Goal: Task Accomplishment & Management: Manage account settings

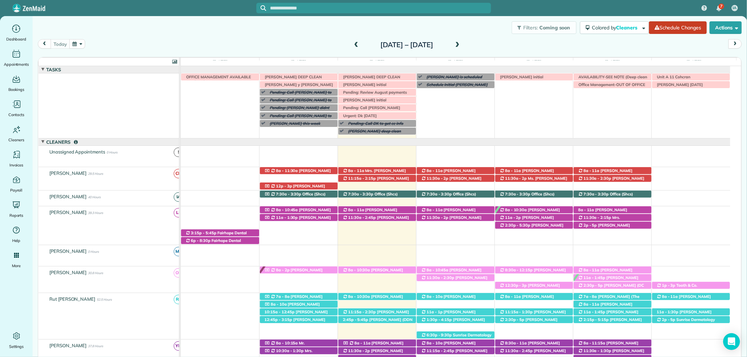
click at [288, 6] on input "text" at bounding box center [380, 8] width 221 height 5
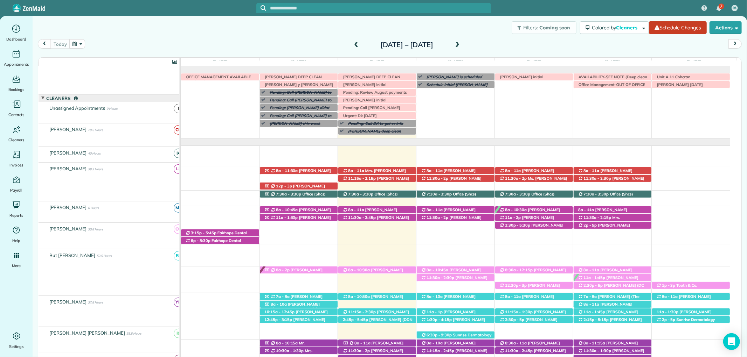
scroll to position [44, 0]
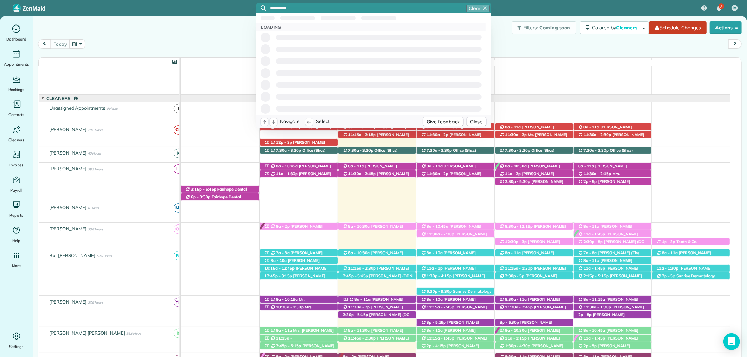
type input "**********"
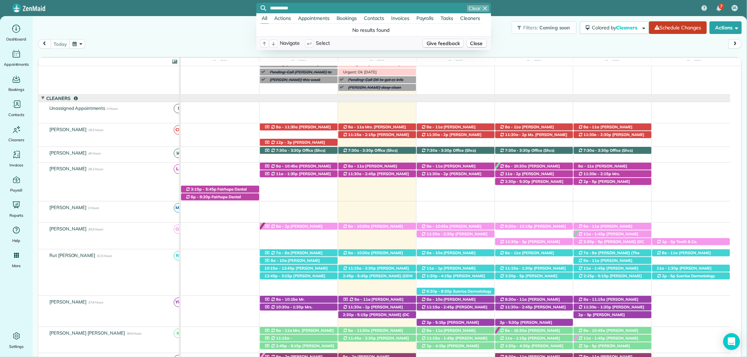
drag, startPoint x: 314, startPoint y: 9, endPoint x: 205, endPoint y: 11, distance: 108.9
click at [205, 11] on div "**********" at bounding box center [373, 8] width 747 height 16
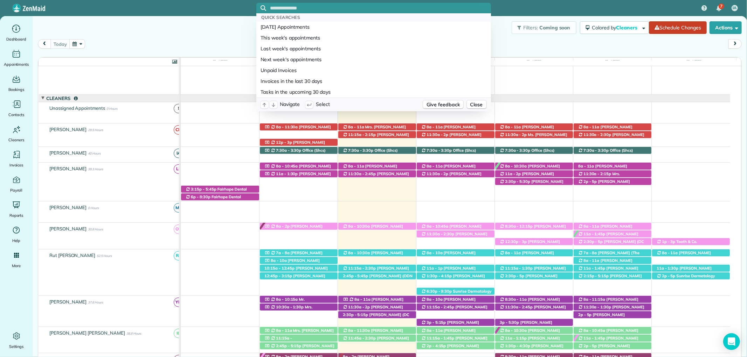
click at [205, 11] on div "Quick Searches [DATE] Appointments This week's appointments Last week's appoint…" at bounding box center [373, 8] width 747 height 16
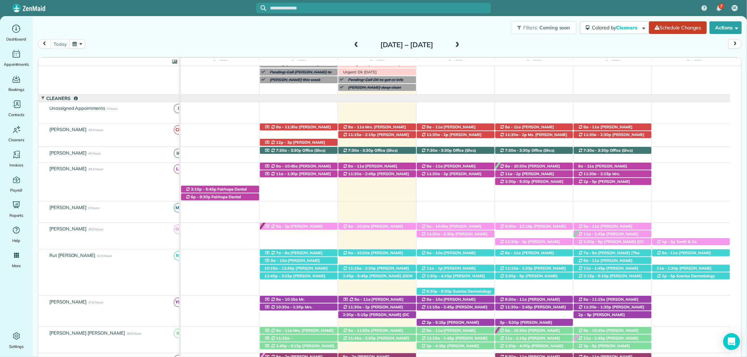
click at [377, 23] on div "Filters: Coming soon Colored by Cleaners Color by Cleaner Color by Team Color b…" at bounding box center [390, 27] width 714 height 23
click at [384, 313] on span "[PERSON_NAME] (DC LAWN) ([PHONE_NUMBER], [PHONE_NUMBER])" at bounding box center [375, 320] width 67 height 15
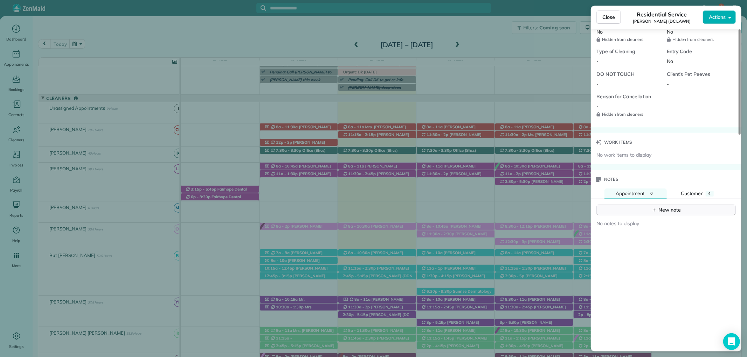
scroll to position [583, 0]
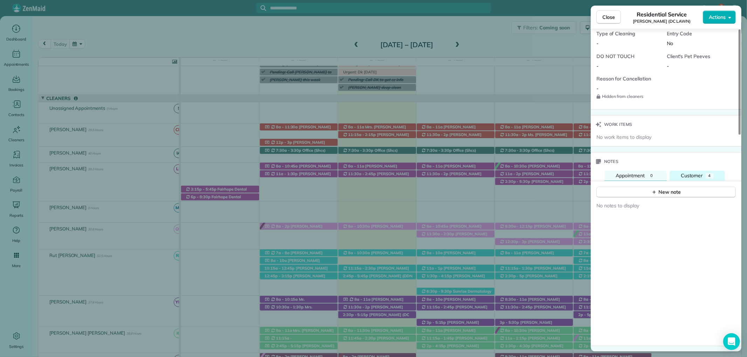
click at [706, 172] on button "Customer 4" at bounding box center [696, 176] width 55 height 11
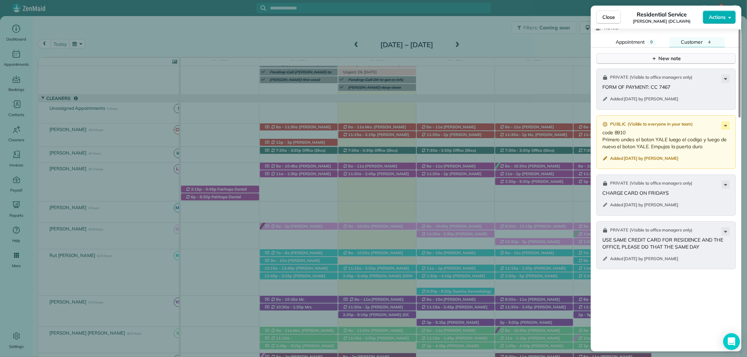
scroll to position [661, 0]
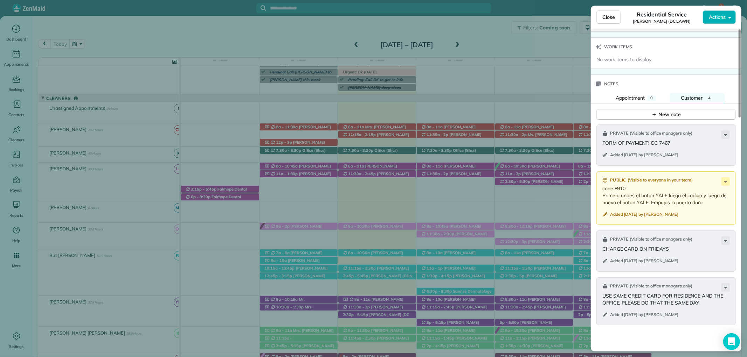
drag, startPoint x: 704, startPoint y: 202, endPoint x: 597, endPoint y: 185, distance: 108.5
click at [597, 185] on div "Public ( Visible to everyone in your team ) code 8910 Primero undes el boton YA…" at bounding box center [665, 199] width 139 height 54
click at [637, 93] on button "Appointment 0" at bounding box center [635, 98] width 62 height 11
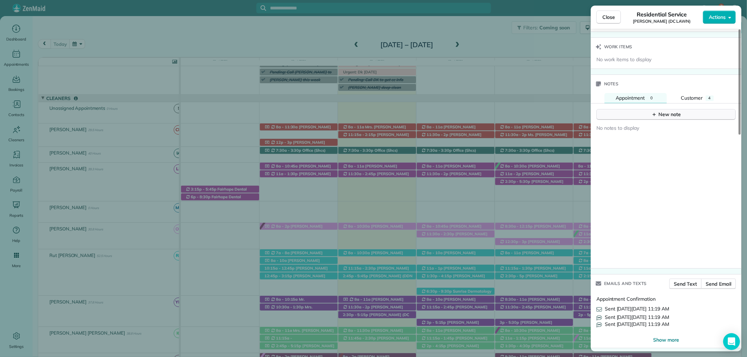
click at [651, 112] on icon "button" at bounding box center [654, 115] width 6 height 6
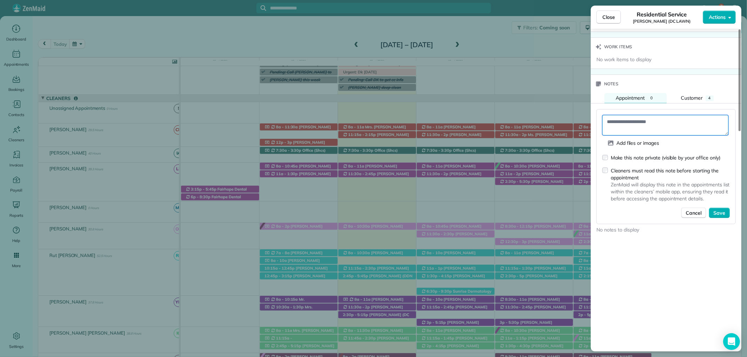
click at [632, 126] on textarea at bounding box center [665, 125] width 126 height 20
paste textarea "**********"
type textarea "**********"
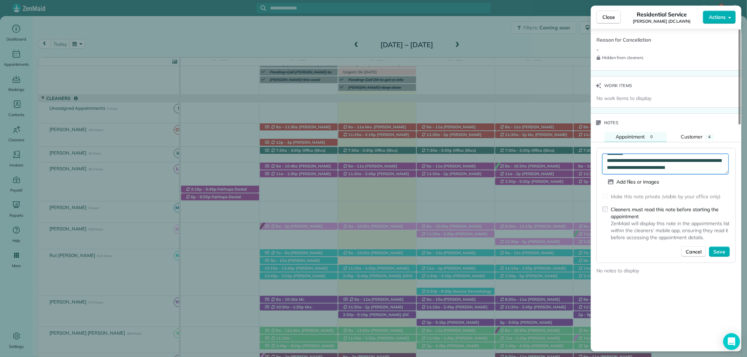
scroll to position [0, 0]
drag, startPoint x: 647, startPoint y: 169, endPoint x: 593, endPoint y: 134, distance: 63.7
click at [593, 134] on div "**********" at bounding box center [666, 271] width 151 height 279
click at [693, 251] on span "Cancel" at bounding box center [693, 252] width 16 height 7
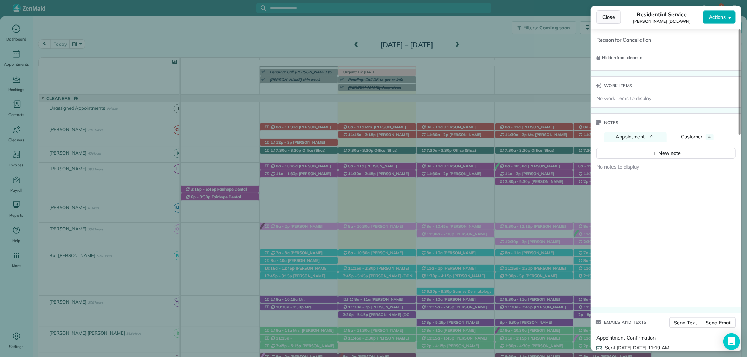
click at [610, 11] on button "Close" at bounding box center [608, 17] width 25 height 13
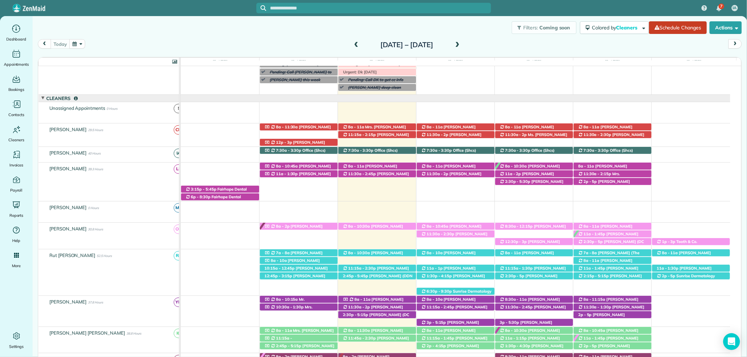
click at [461, 43] on span at bounding box center [457, 45] width 8 height 6
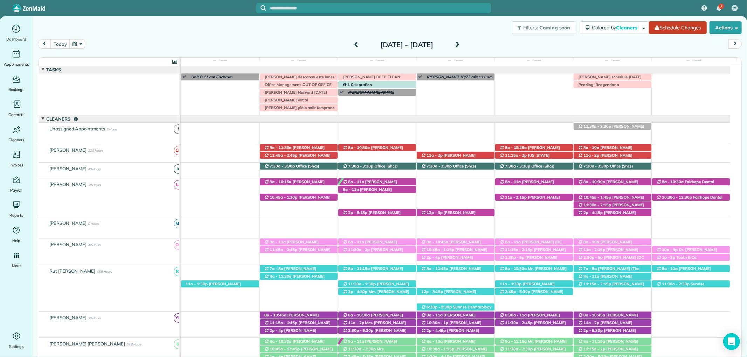
scroll to position [20, 0]
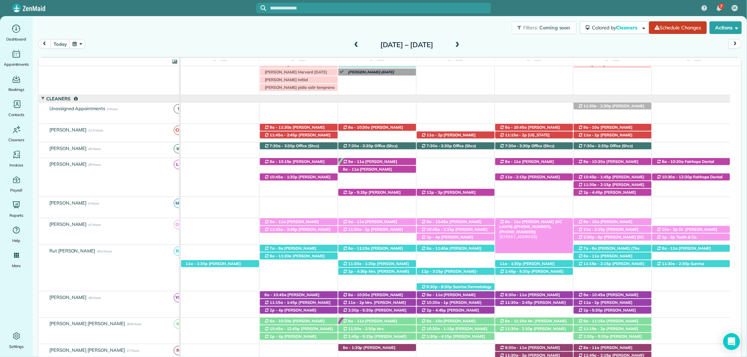
click at [544, 222] on span "[PERSON_NAME] (DC LAWN) ([PHONE_NUMBER], [PHONE_NUMBER])" at bounding box center [530, 226] width 63 height 15
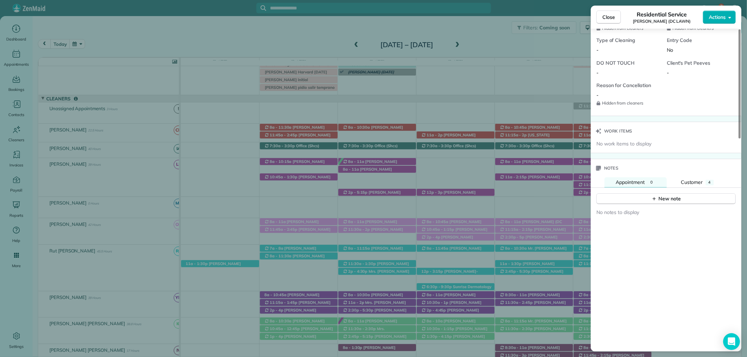
scroll to position [629, 0]
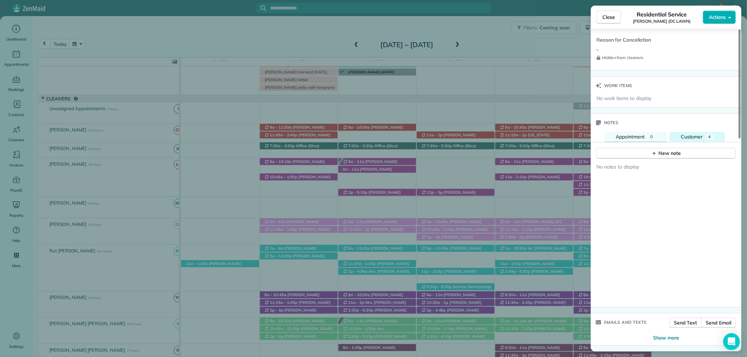
click at [700, 135] on span "Customer" at bounding box center [692, 137] width 22 height 6
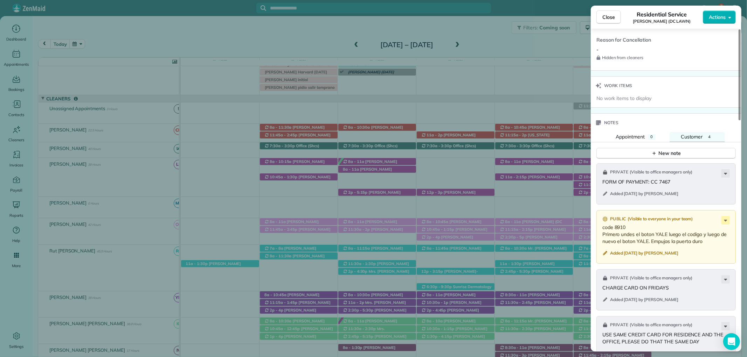
drag, startPoint x: 706, startPoint y: 242, endPoint x: 600, endPoint y: 225, distance: 107.7
click at [600, 225] on div "Public ( Visible to everyone in your team ) code 8910 Primero undes el boton YA…" at bounding box center [665, 237] width 139 height 54
copy p "code 8910 Primero undes el boton YALE luego el codigo y luego de nuevo el boton…"
click at [625, 137] on span "Appointment" at bounding box center [629, 137] width 29 height 6
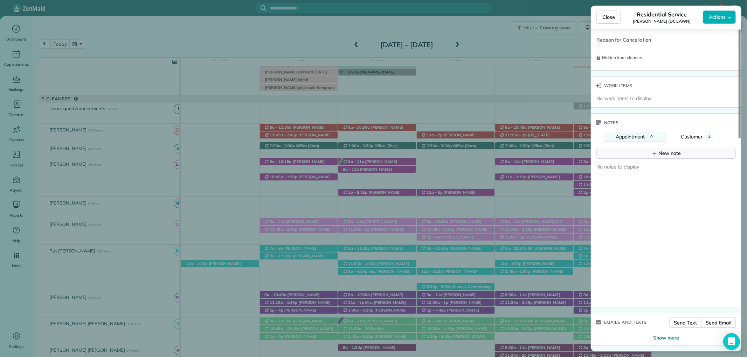
click at [644, 152] on button "New note" at bounding box center [665, 153] width 139 height 11
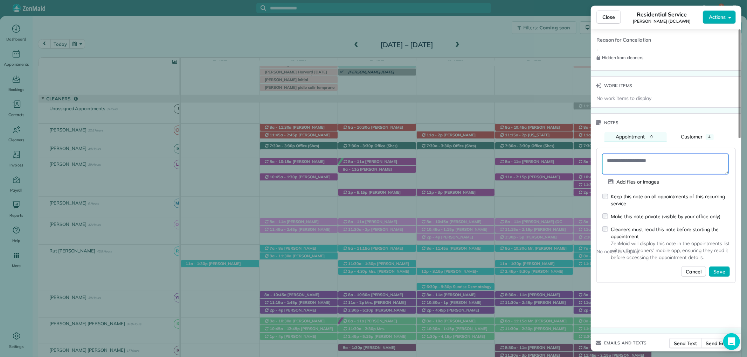
click at [646, 166] on textarea at bounding box center [665, 164] width 126 height 20
paste textarea "**********"
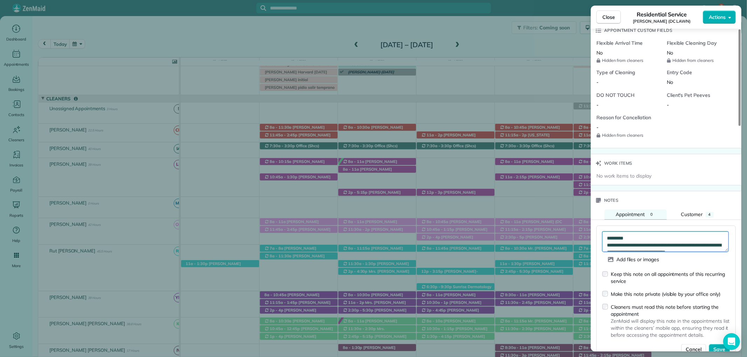
scroll to position [14, 0]
type textarea "**********"
click at [608, 308] on div "Cleaners must read this note before starting the appointment ZenMaid will displ…" at bounding box center [665, 321] width 127 height 35
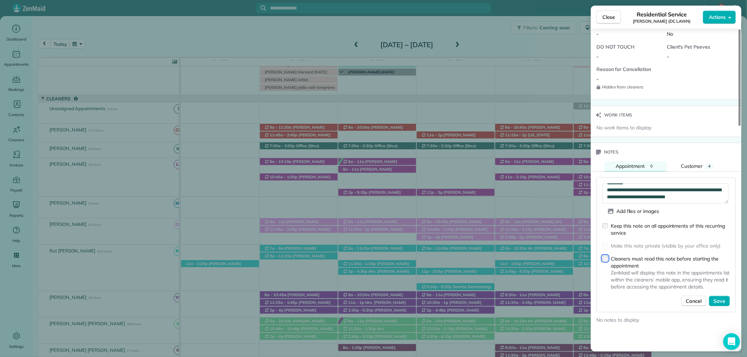
scroll to position [629, 0]
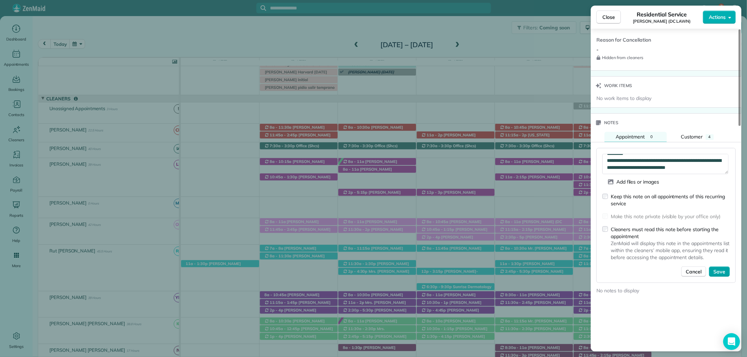
click at [725, 269] on span "Save" at bounding box center [719, 272] width 12 height 7
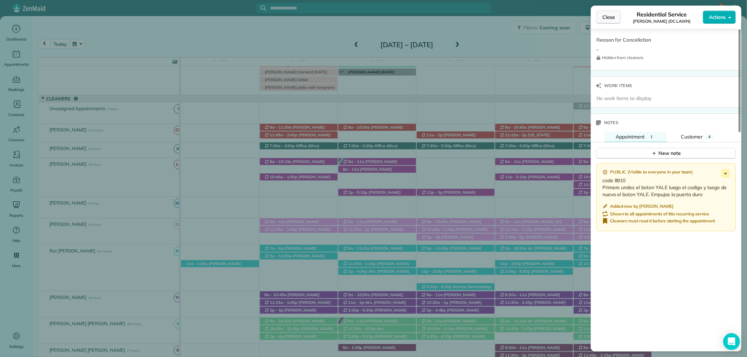
click at [610, 14] on span "Close" at bounding box center [608, 17] width 13 height 7
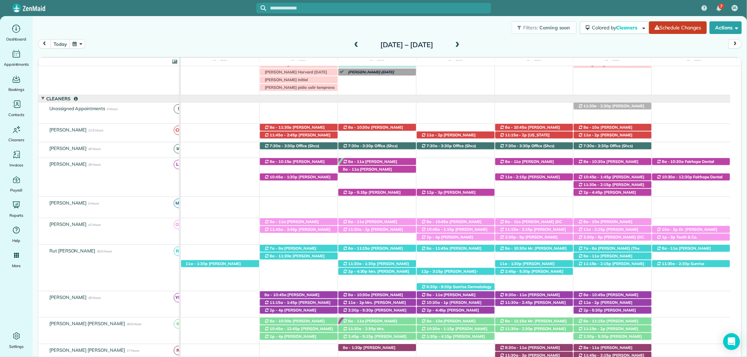
click at [352, 42] on span at bounding box center [356, 45] width 8 height 6
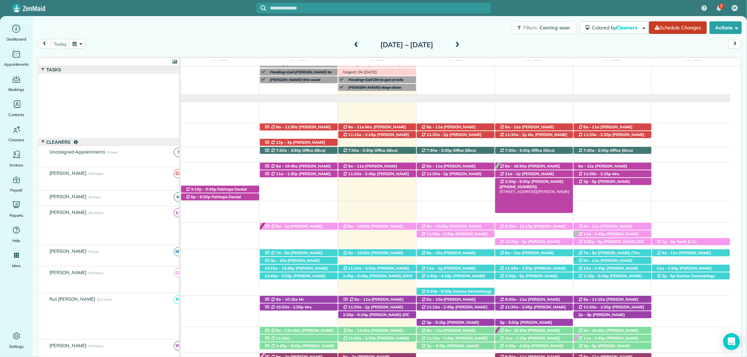
scroll to position [44, 0]
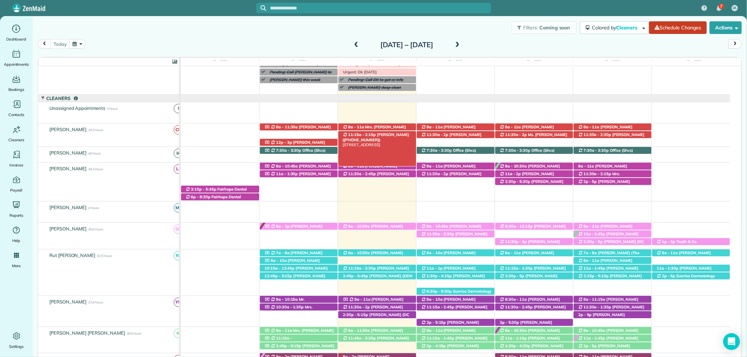
click at [391, 135] on span "[PERSON_NAME] ([PHONE_NUMBER])" at bounding box center [375, 137] width 67 height 10
